Goal: Information Seeking & Learning: Learn about a topic

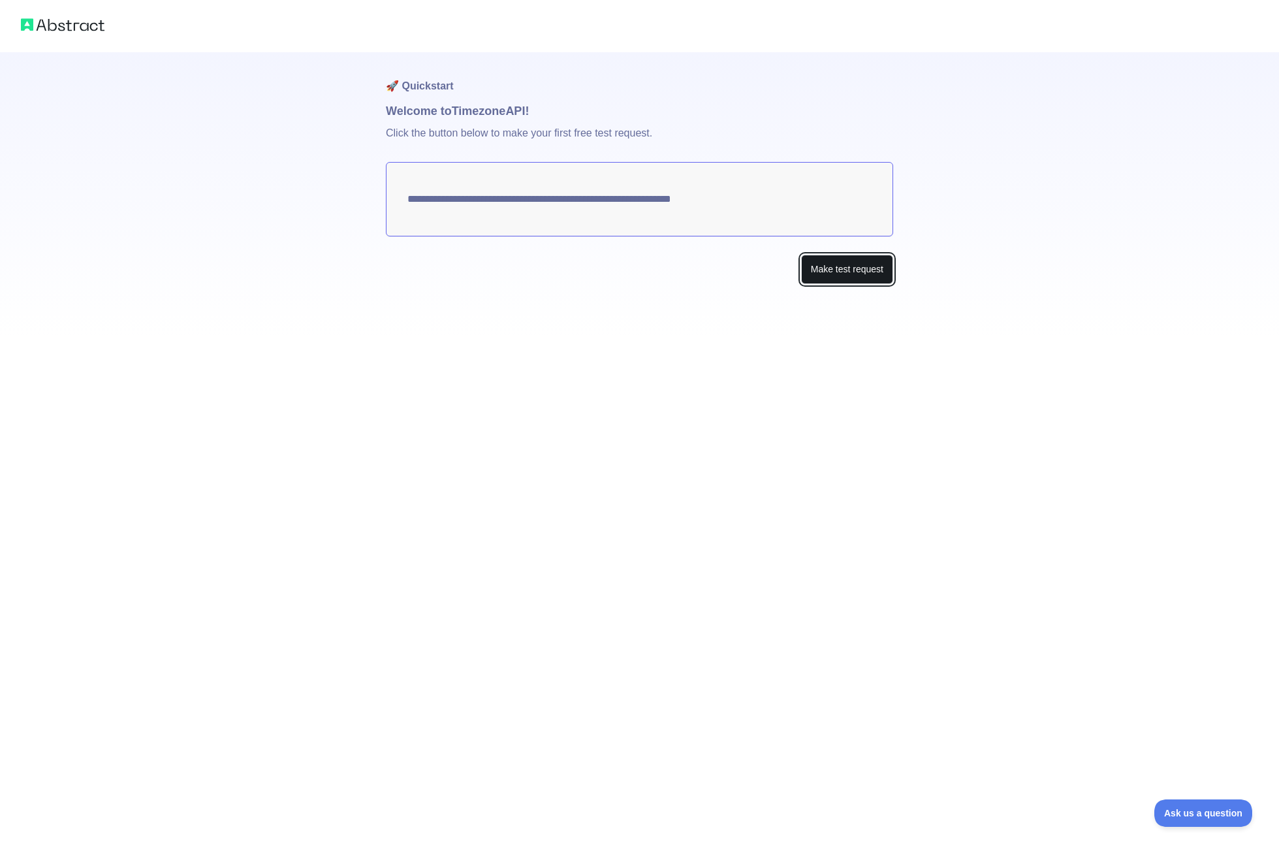
click at [854, 270] on button "Make test request" at bounding box center [847, 269] width 92 height 29
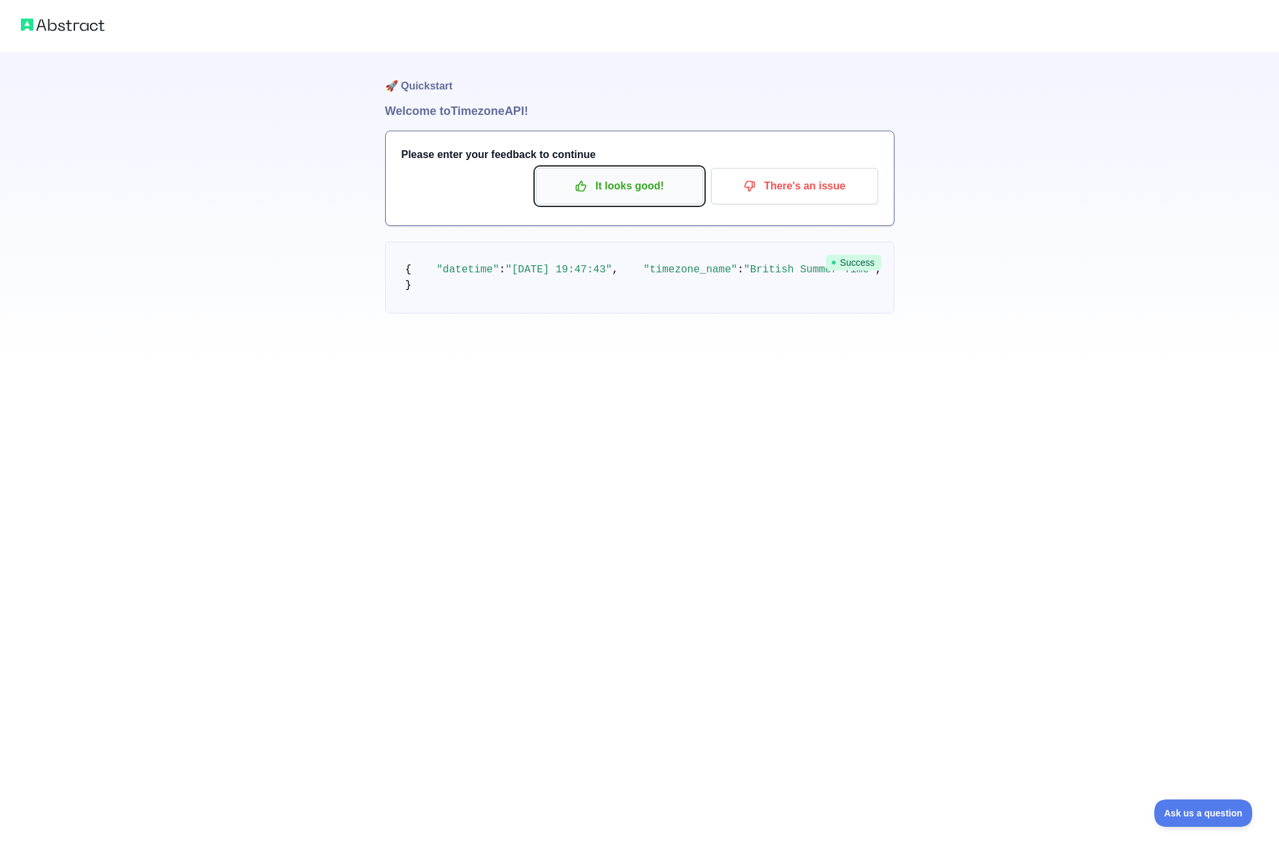
click at [602, 183] on p "It looks good!" at bounding box center [620, 186] width 148 height 22
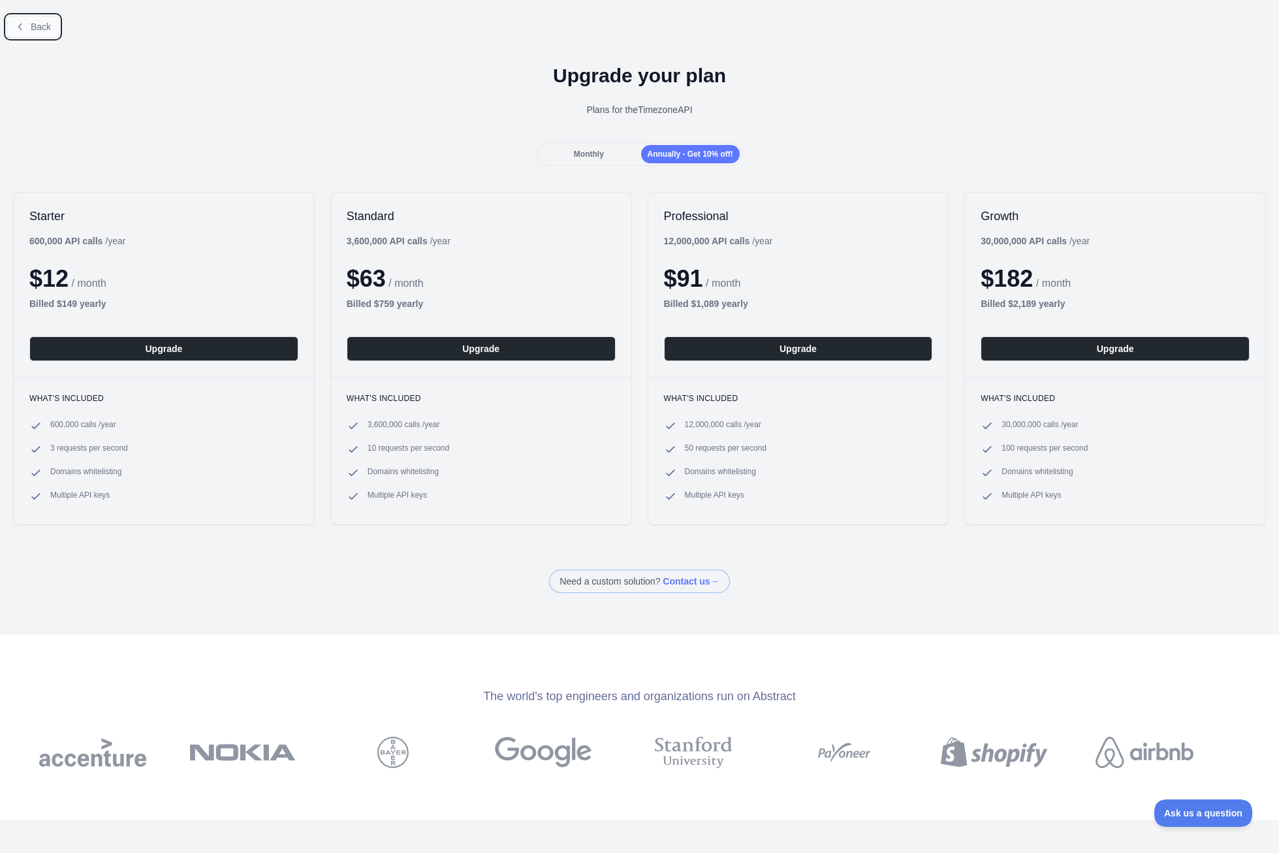
click at [24, 24] on icon at bounding box center [20, 27] width 10 height 10
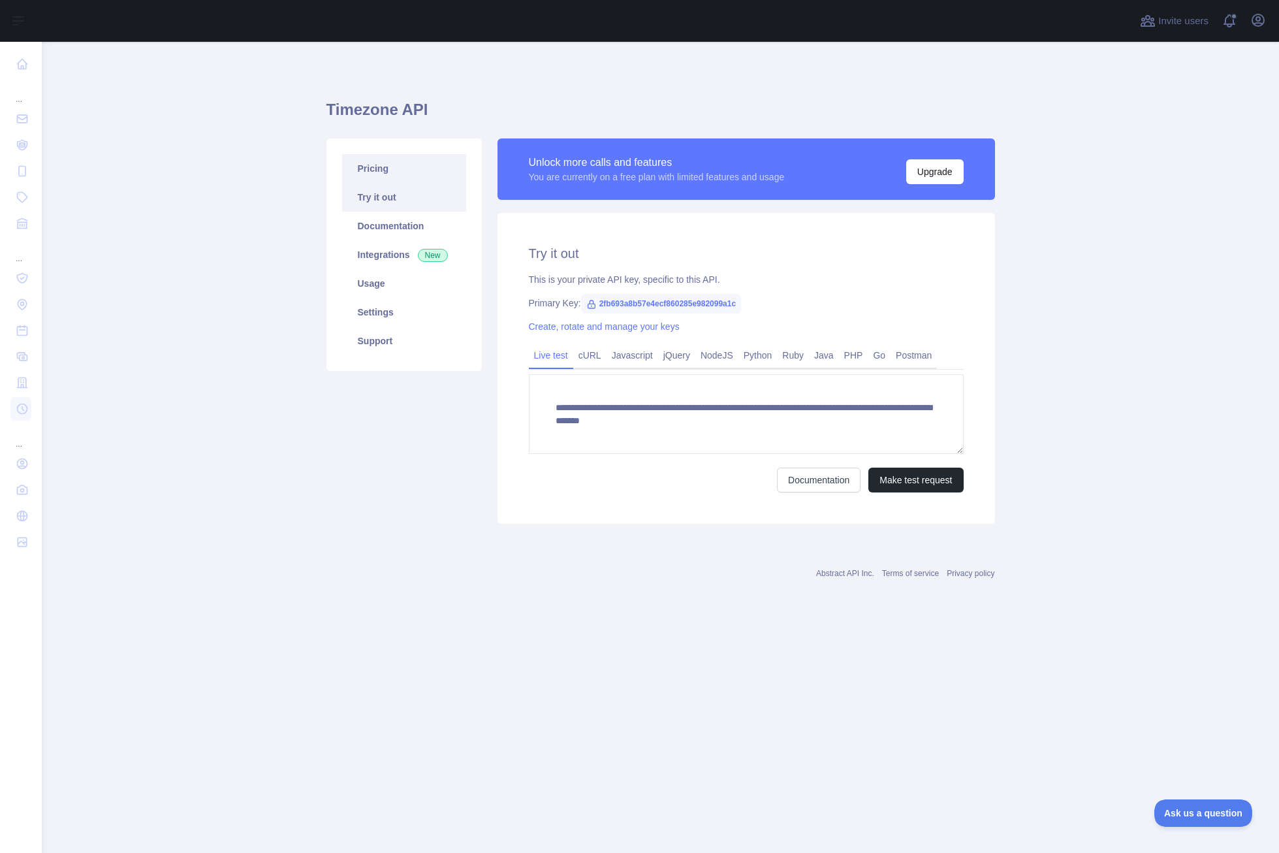
click at [385, 170] on link "Pricing" at bounding box center [404, 168] width 124 height 29
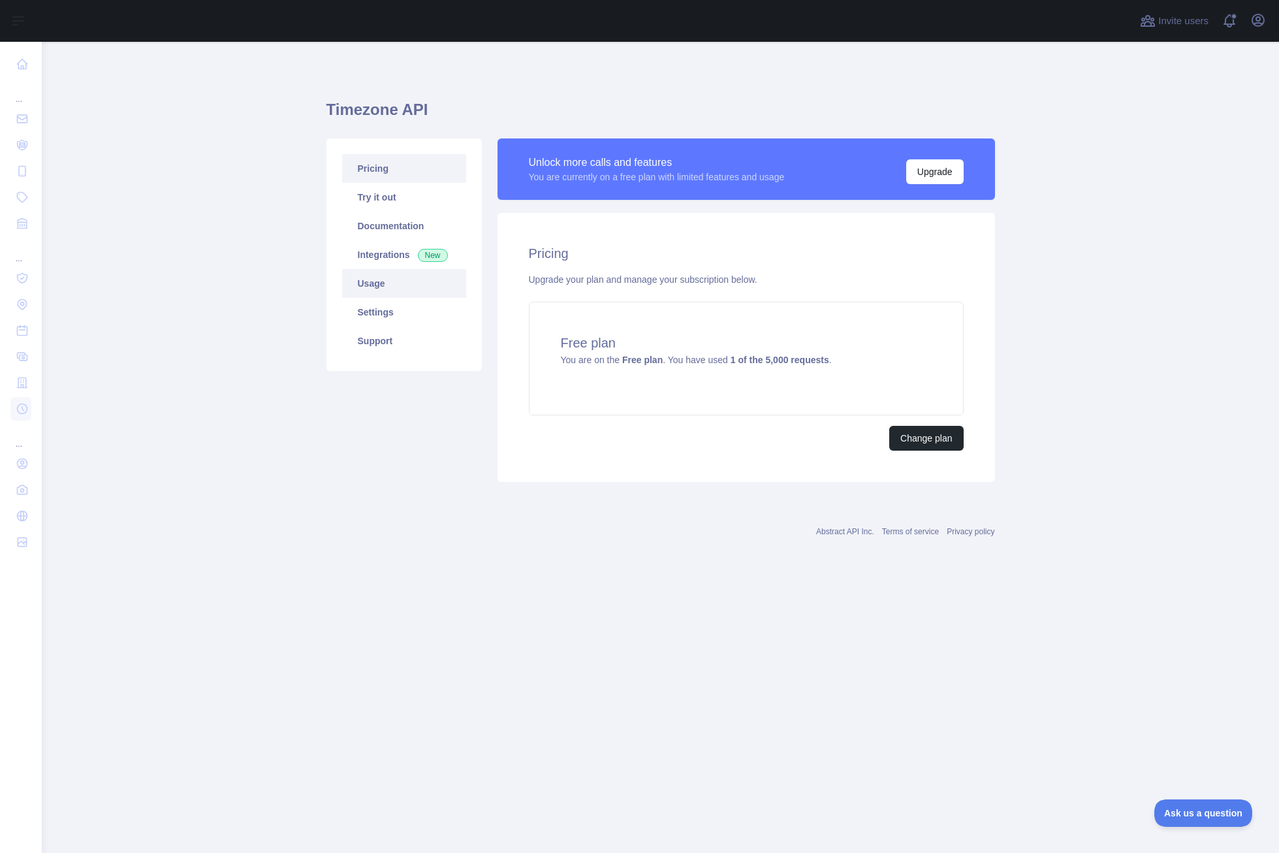
click at [372, 289] on link "Usage" at bounding box center [404, 283] width 124 height 29
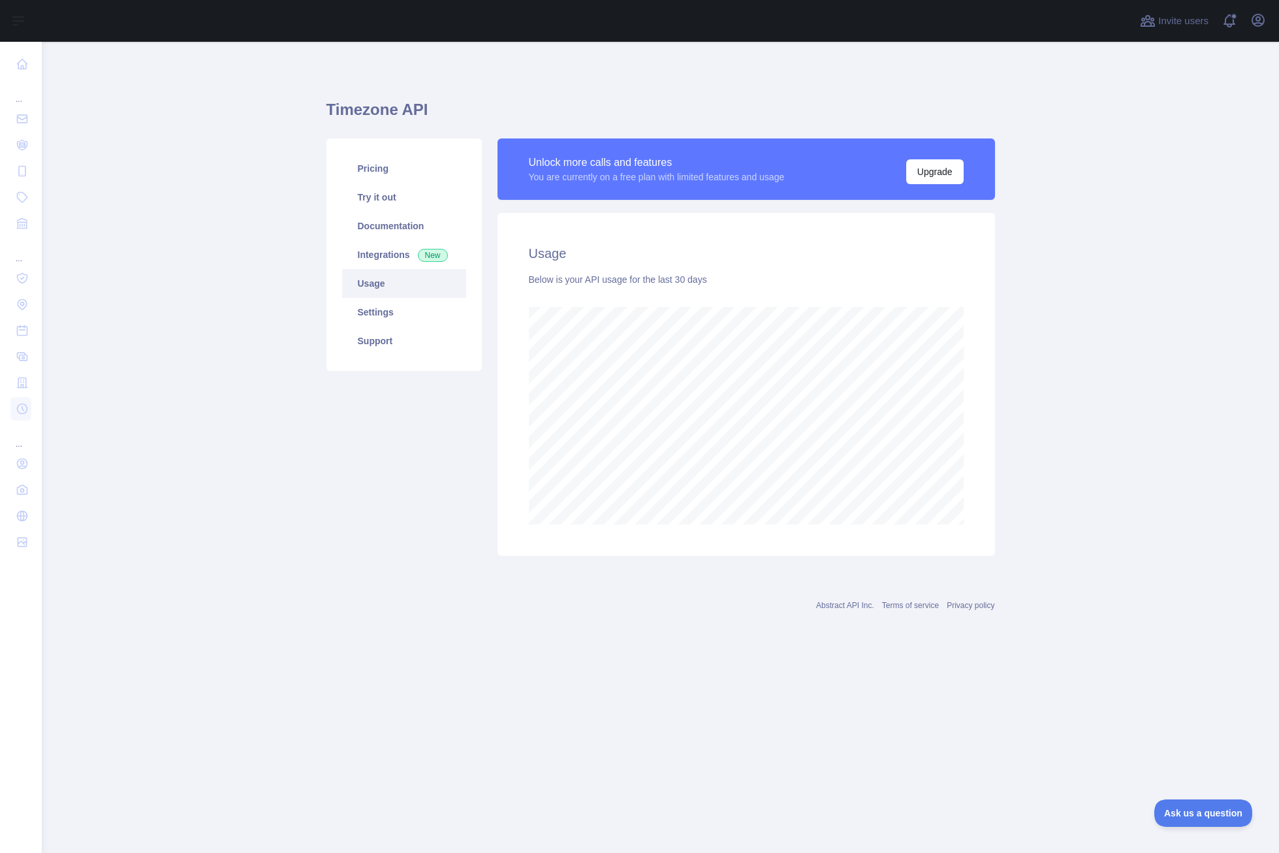
scroll to position [811, 1238]
click at [374, 308] on link "Settings" at bounding box center [404, 312] width 124 height 29
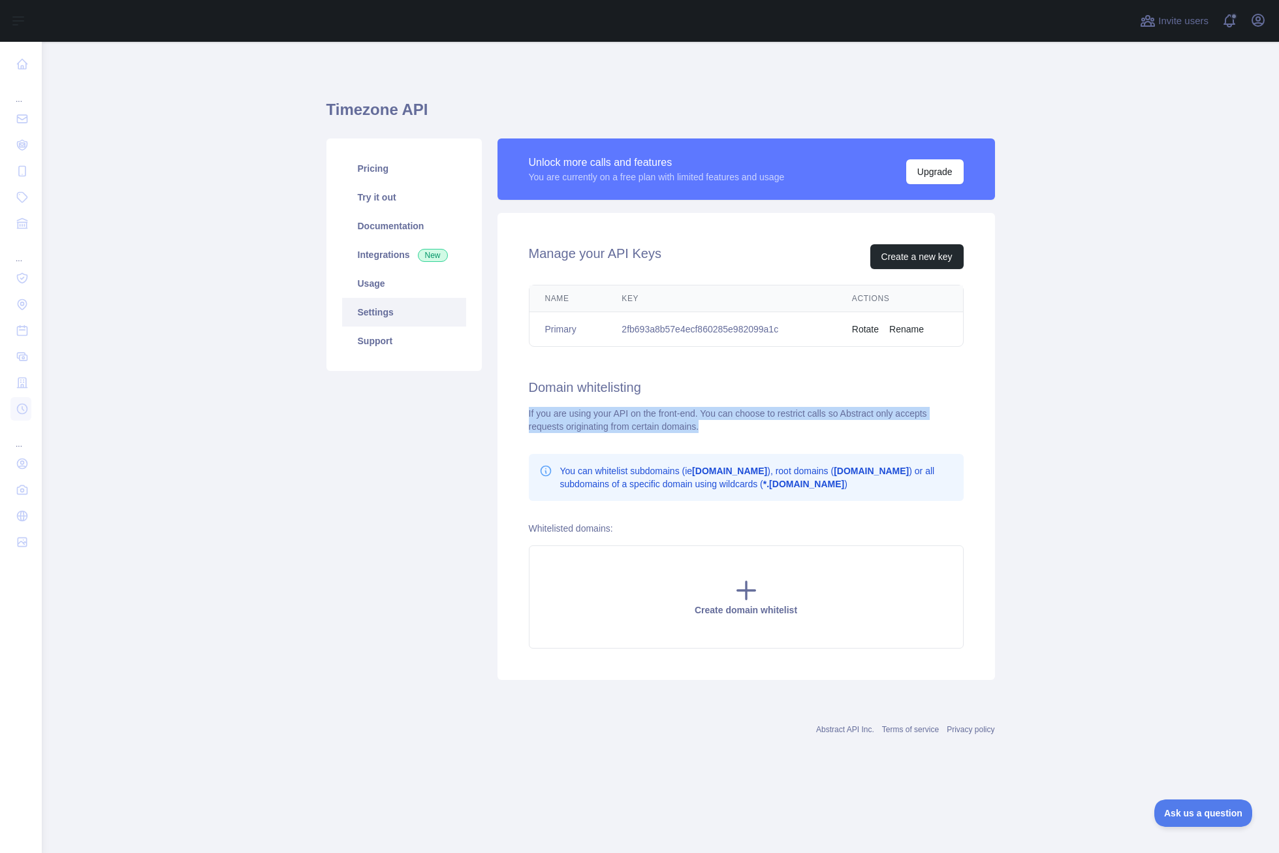
drag, startPoint x: 526, startPoint y: 411, endPoint x: 680, endPoint y: 422, distance: 153.8
click at [680, 422] on div "Manage your API Keys Create a new key Name Key Actions Primary 2fb693a8b57e4ecf…" at bounding box center [747, 446] width 498 height 467
click at [378, 345] on link "Support" at bounding box center [404, 341] width 124 height 29
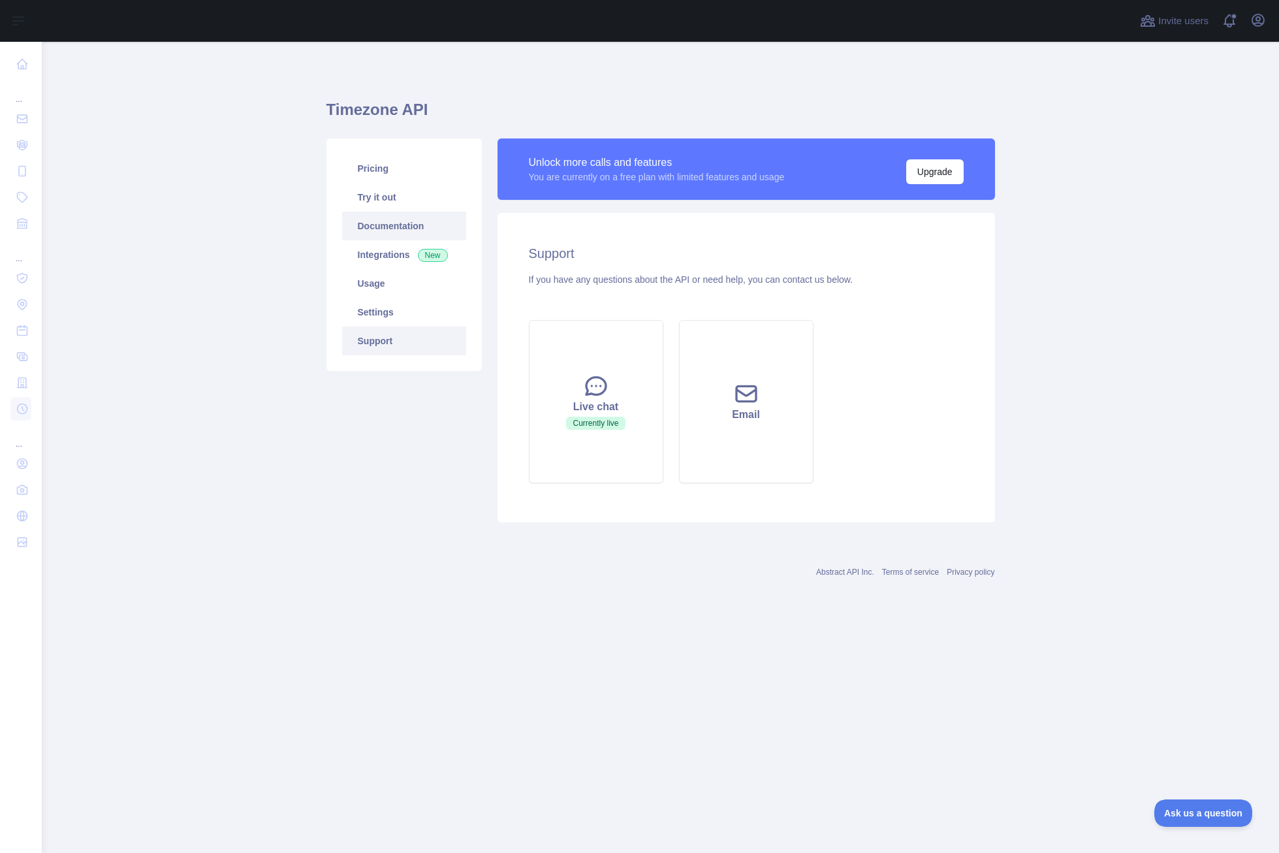
click at [371, 225] on link "Documentation" at bounding box center [404, 226] width 124 height 29
